Goal: Transaction & Acquisition: Purchase product/service

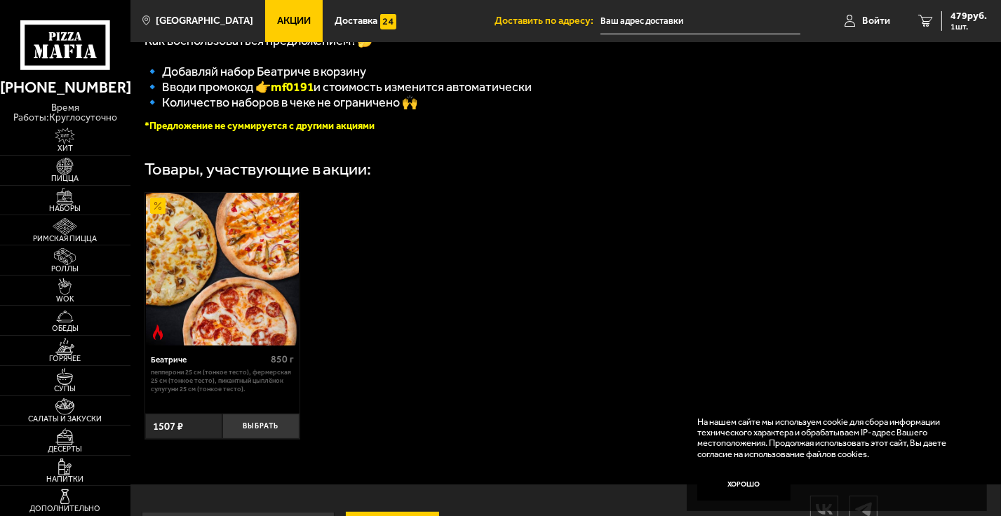
scroll to position [365, 0]
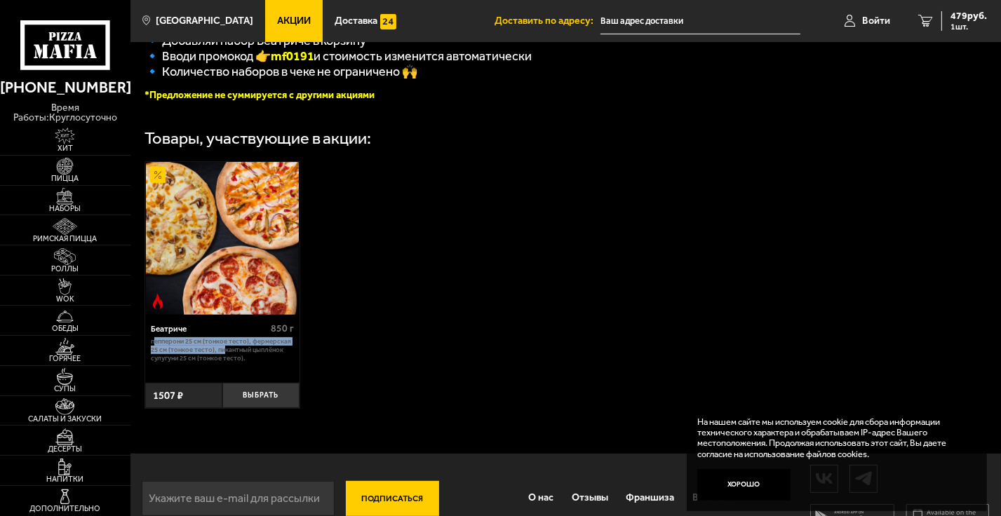
drag, startPoint x: 221, startPoint y: 363, endPoint x: 154, endPoint y: 349, distance: 68.8
click at [154, 349] on p "Пепперони 25 см (тонкое тесто), Фермерская 25 см (тонкое тесто), Пикантный цыпл…" at bounding box center [222, 349] width 143 height 25
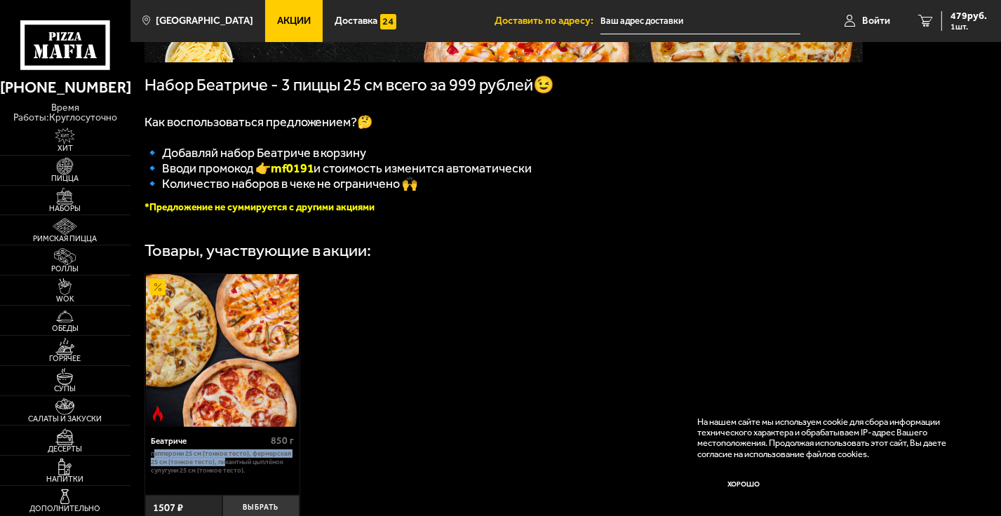
scroll to position [206, 0]
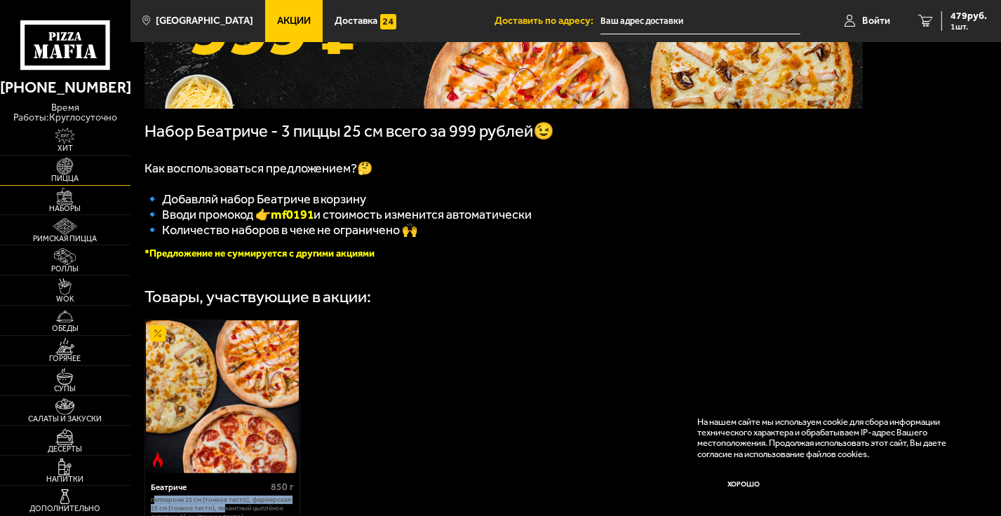
click at [59, 175] on span "Пицца" at bounding box center [65, 179] width 130 height 8
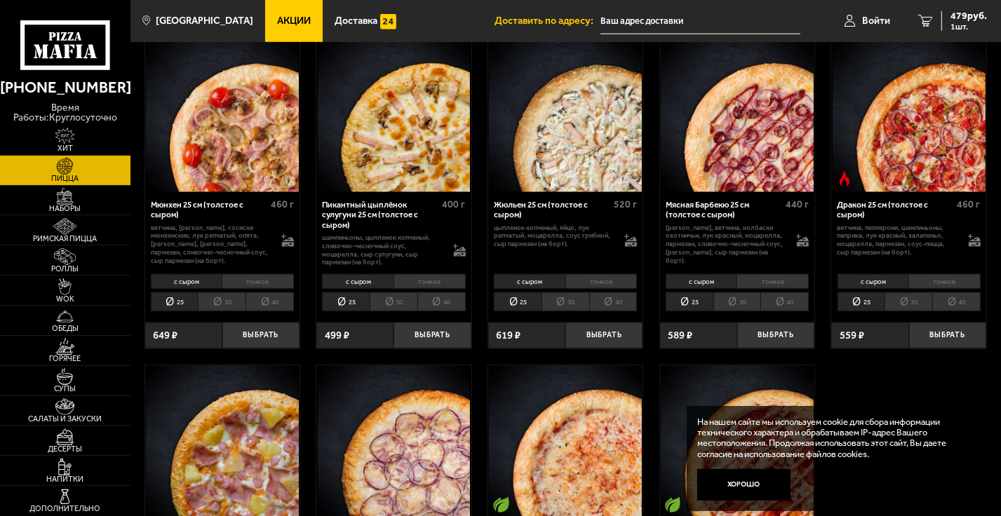
scroll to position [1375, 0]
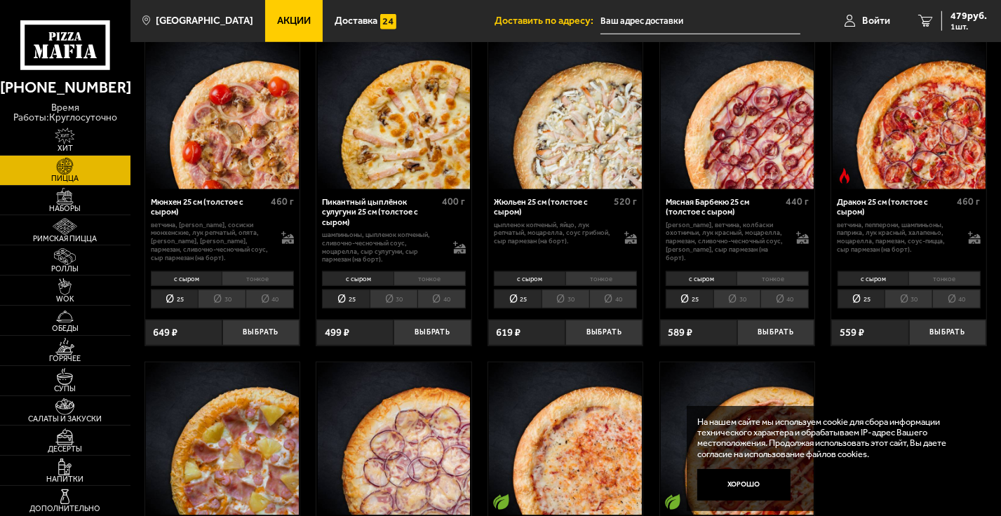
click at [734, 305] on li "30" at bounding box center [737, 299] width 48 height 19
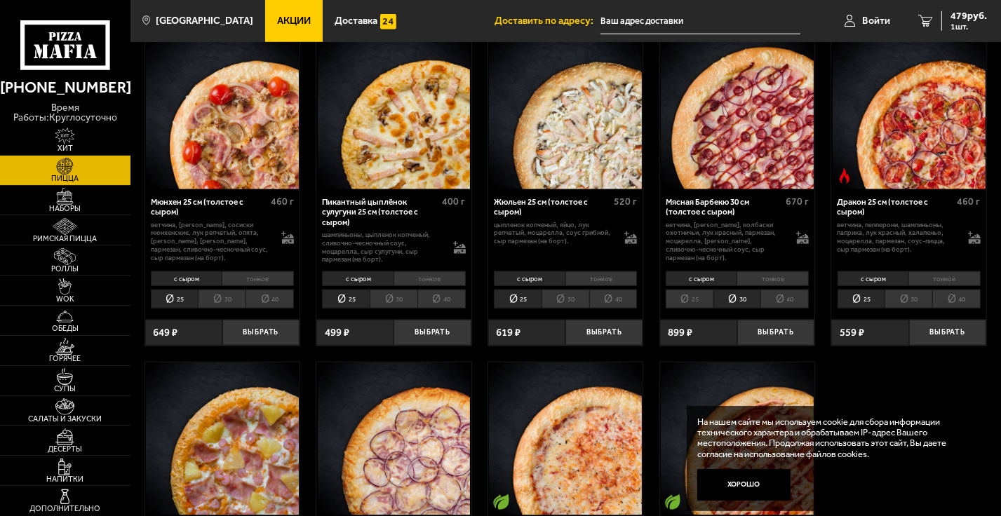
click at [677, 304] on li "25" at bounding box center [690, 299] width 48 height 19
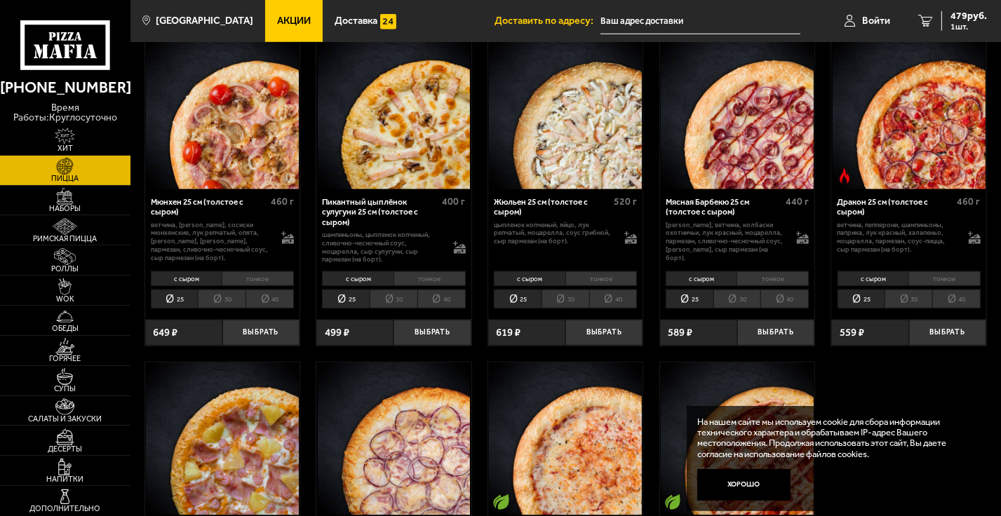
click at [735, 304] on li "30" at bounding box center [737, 299] width 48 height 19
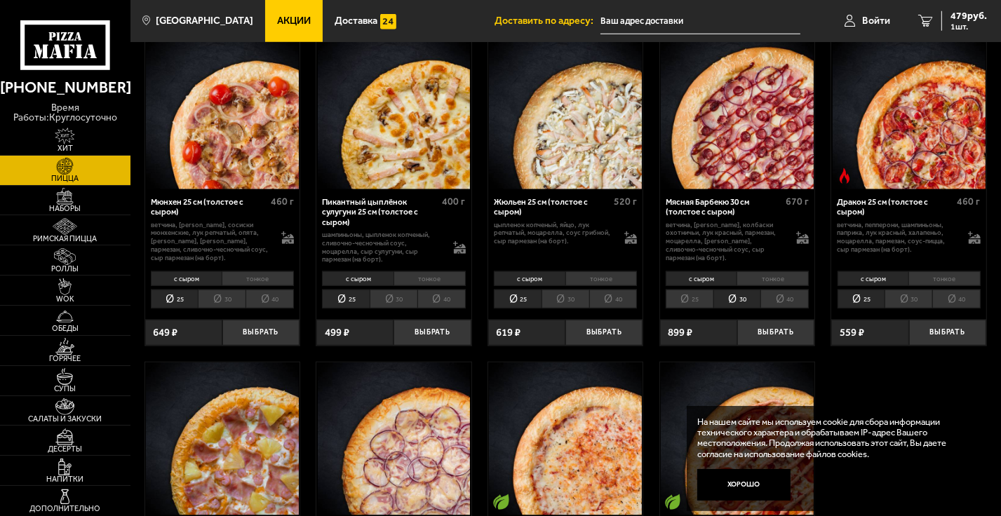
click at [787, 304] on li "40" at bounding box center [784, 299] width 48 height 19
click at [735, 306] on li "30" at bounding box center [737, 299] width 48 height 19
click at [785, 299] on li "40" at bounding box center [784, 299] width 48 height 19
click at [742, 308] on li "30" at bounding box center [737, 299] width 48 height 19
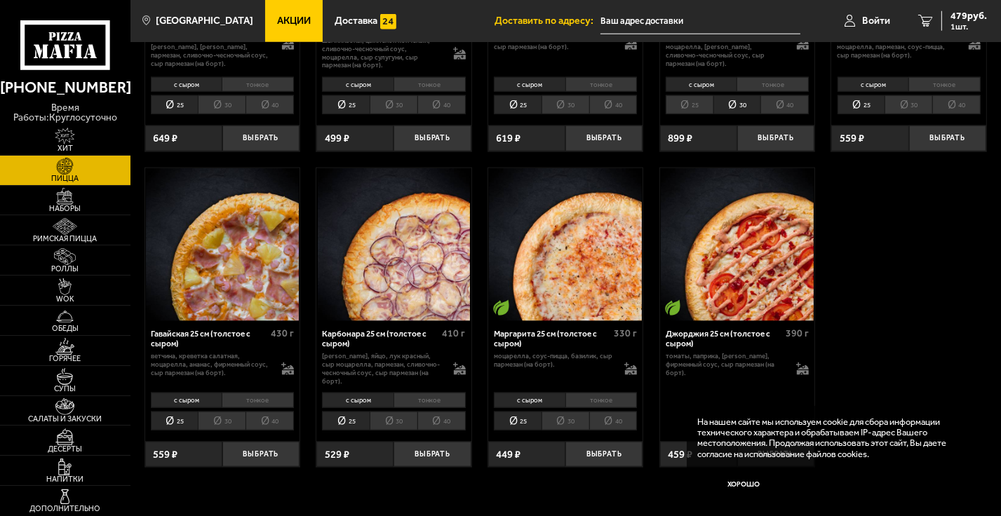
scroll to position [1567, 0]
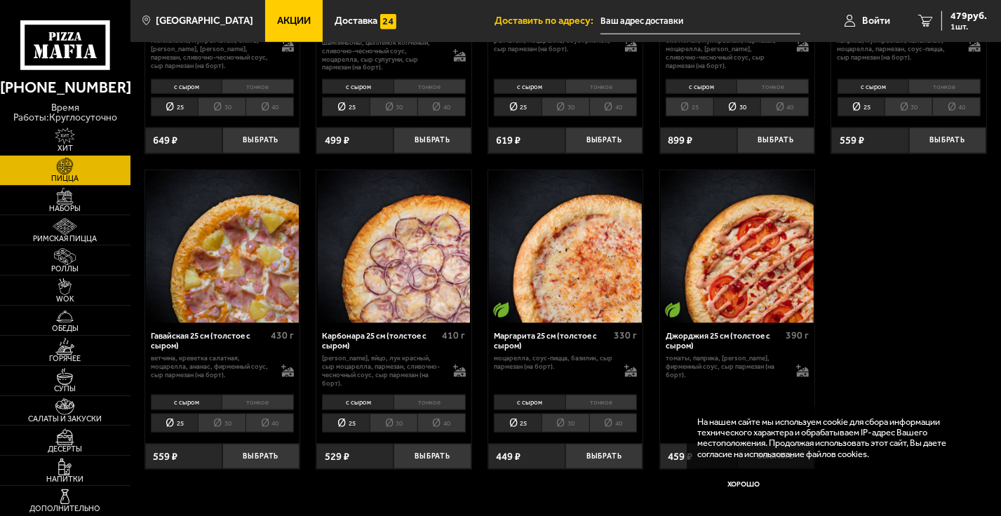
click at [398, 429] on li "30" at bounding box center [394, 423] width 48 height 19
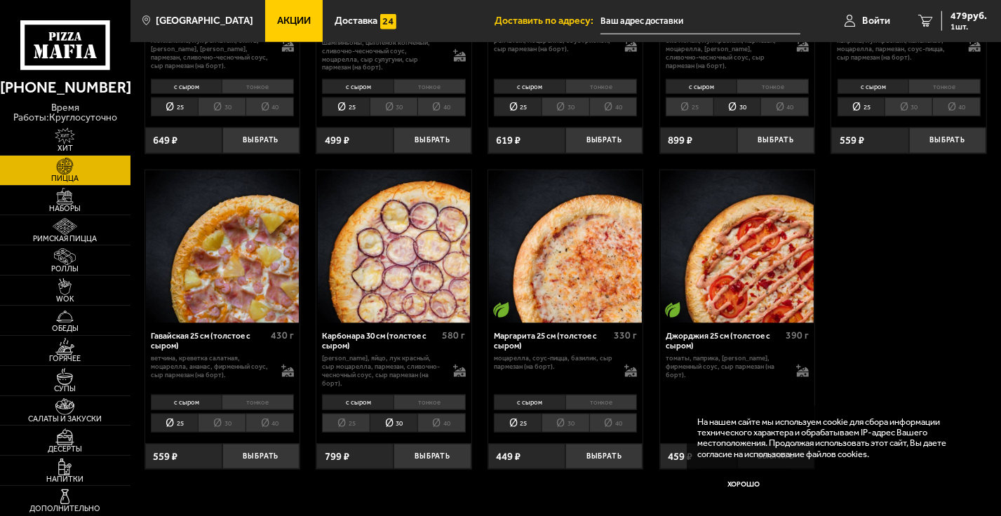
click at [575, 427] on li "30" at bounding box center [565, 423] width 48 height 19
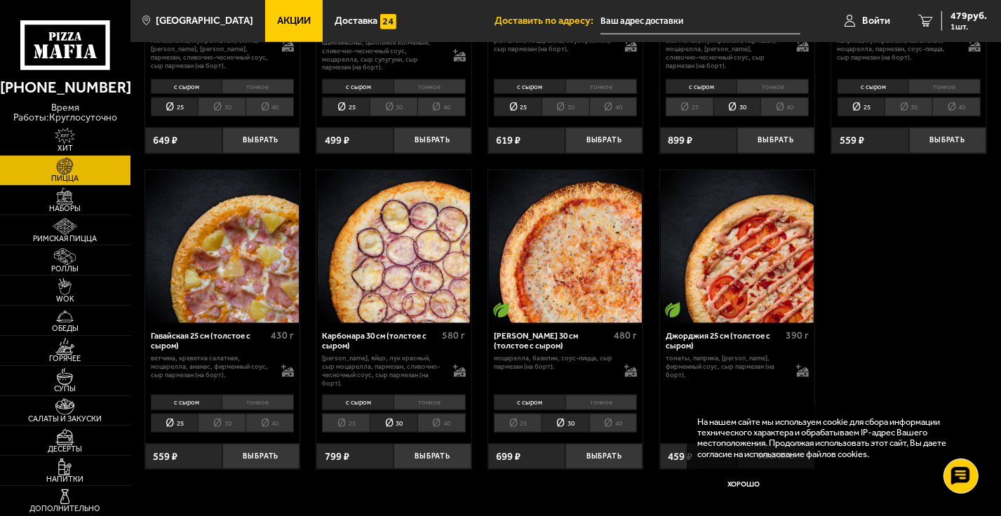
click at [567, 107] on li "30" at bounding box center [565, 106] width 48 height 19
click at [387, 105] on li "30" at bounding box center [394, 106] width 48 height 19
click at [216, 428] on li "30" at bounding box center [222, 423] width 48 height 19
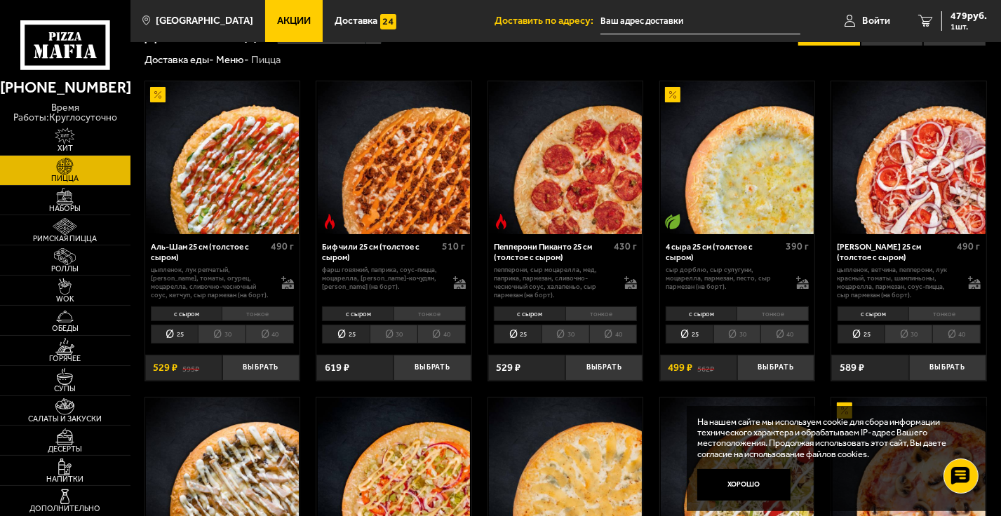
scroll to position [0, 0]
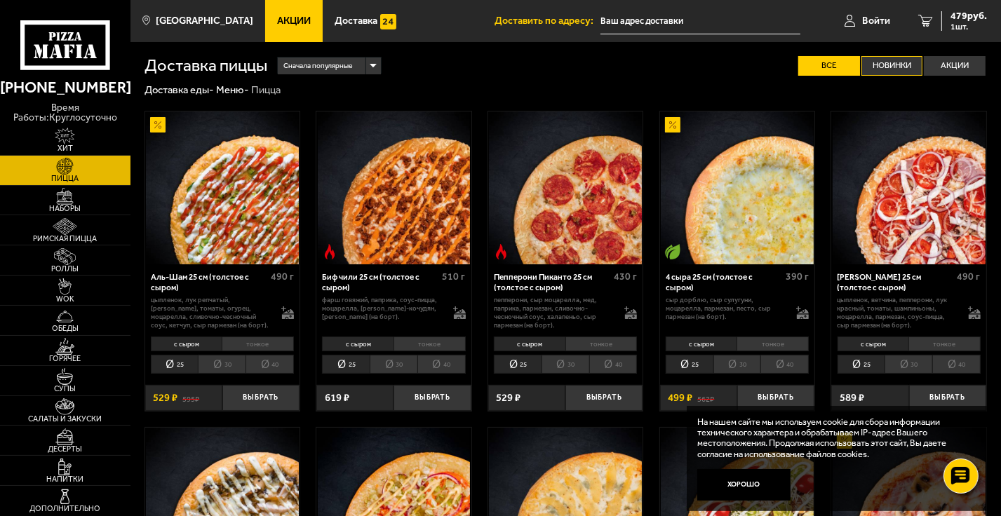
click at [892, 66] on label "Новинки" at bounding box center [892, 66] width 62 height 20
click at [0, 0] on input "Новинки" at bounding box center [0, 0] width 0 height 0
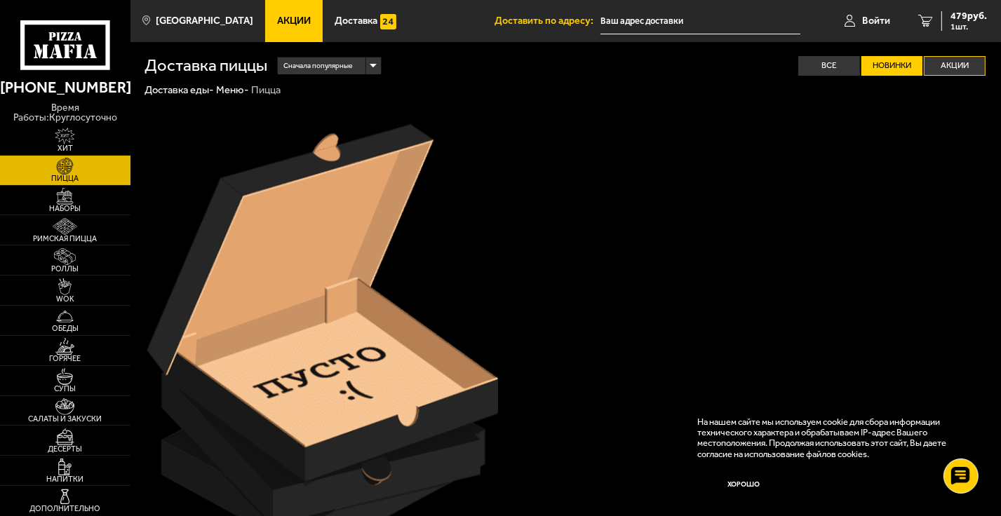
click at [961, 58] on label "Акции" at bounding box center [955, 66] width 62 height 20
click at [0, 0] on input "Акции" at bounding box center [0, 0] width 0 height 0
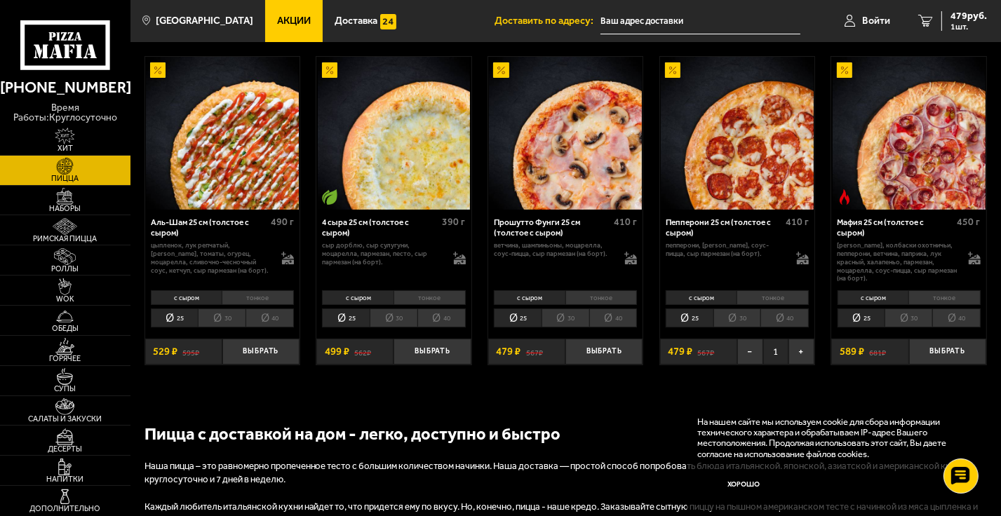
scroll to position [56, 0]
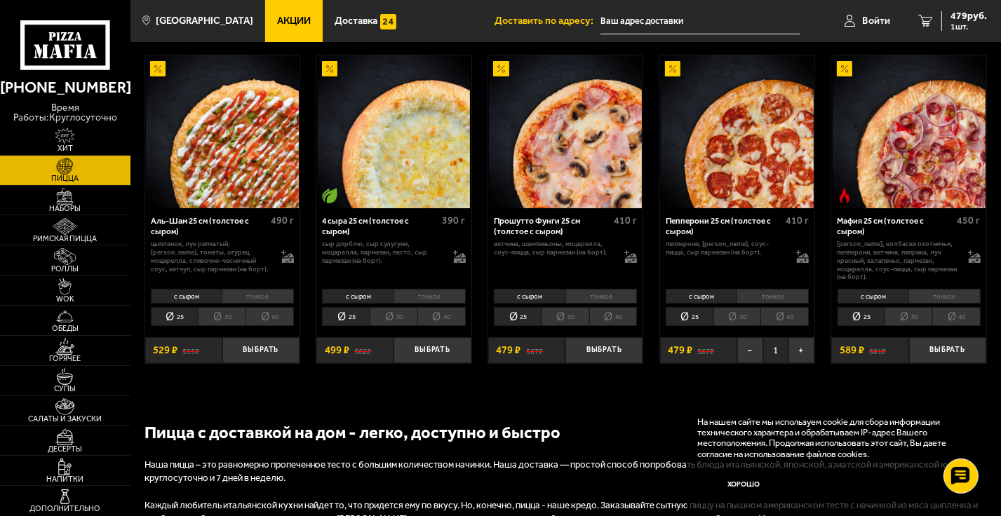
click at [393, 318] on li "30" at bounding box center [394, 316] width 48 height 19
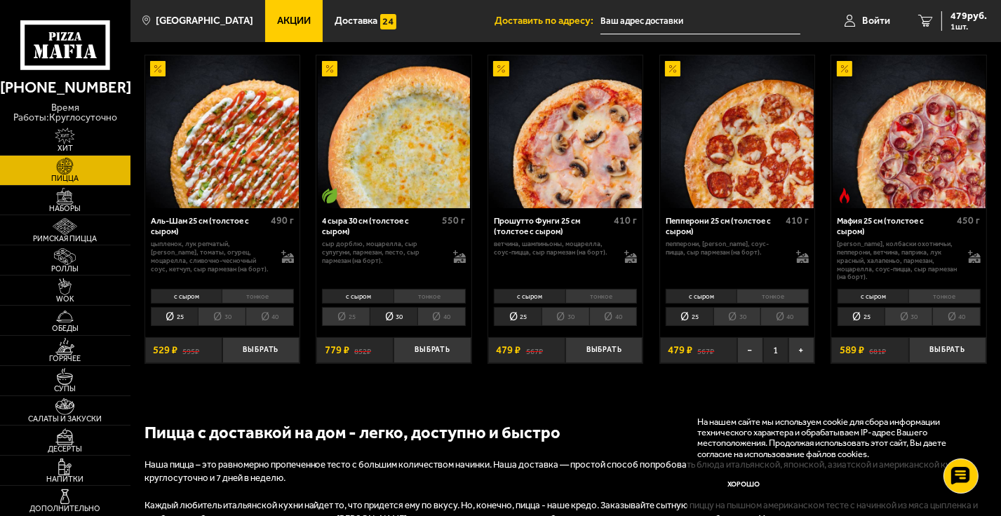
click at [223, 311] on li "30" at bounding box center [222, 316] width 48 height 19
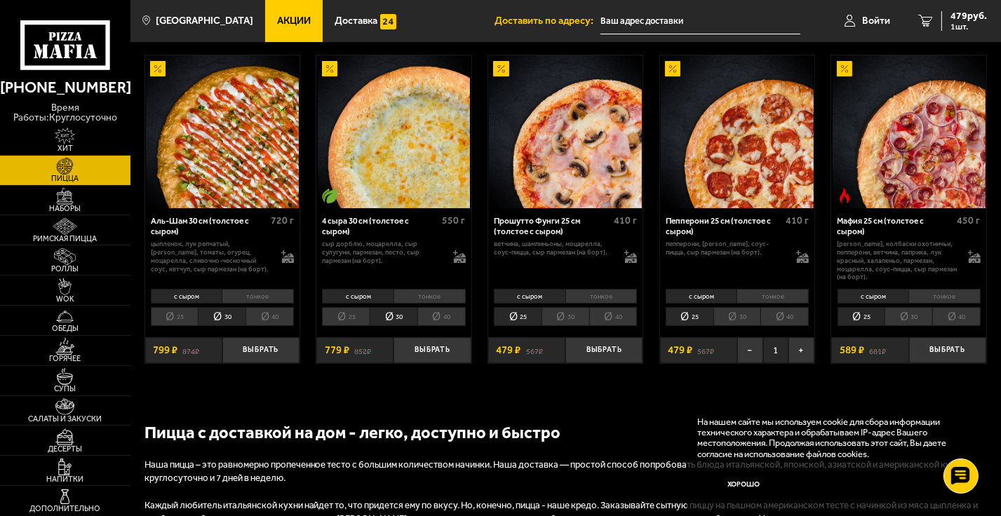
click at [909, 312] on li "30" at bounding box center [908, 316] width 48 height 19
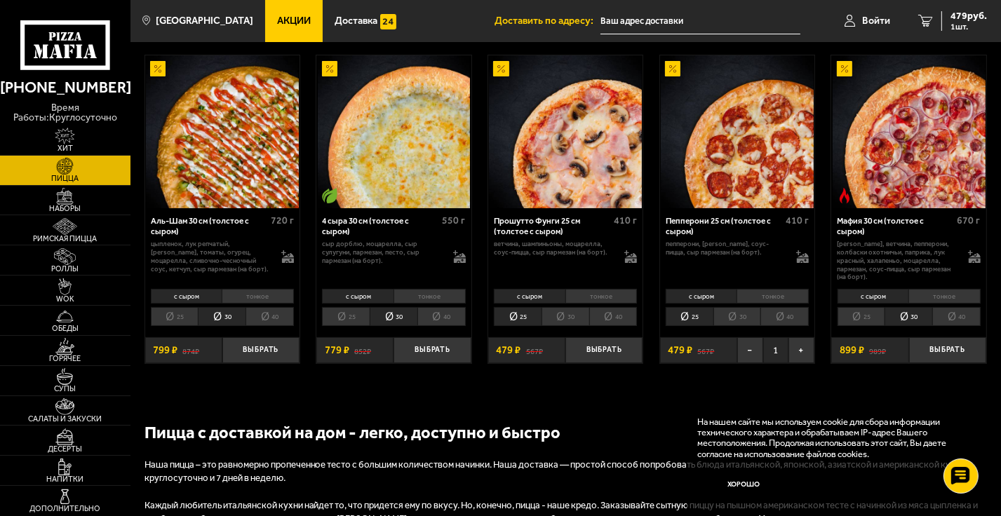
click at [722, 310] on li "30" at bounding box center [737, 316] width 48 height 19
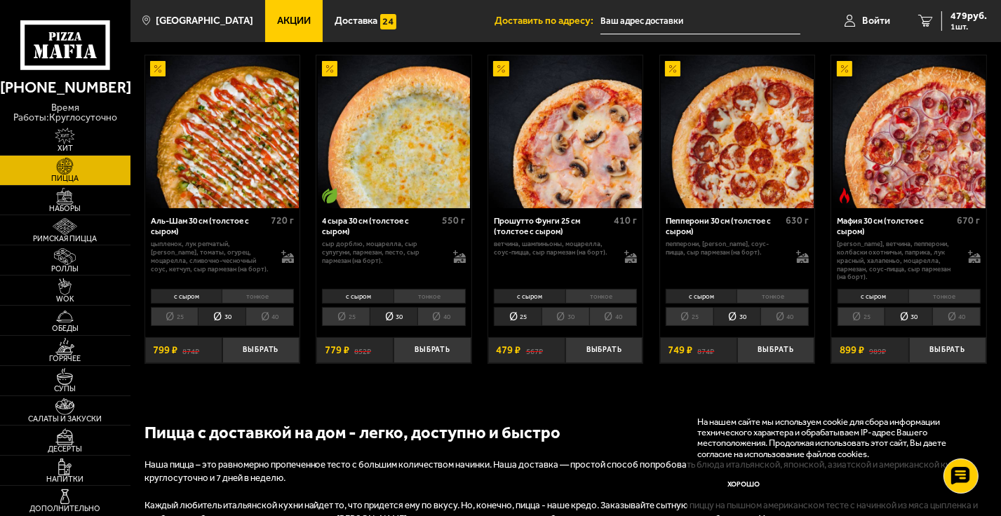
click at [562, 311] on li "30" at bounding box center [565, 316] width 48 height 19
